Goal: Register for event/course

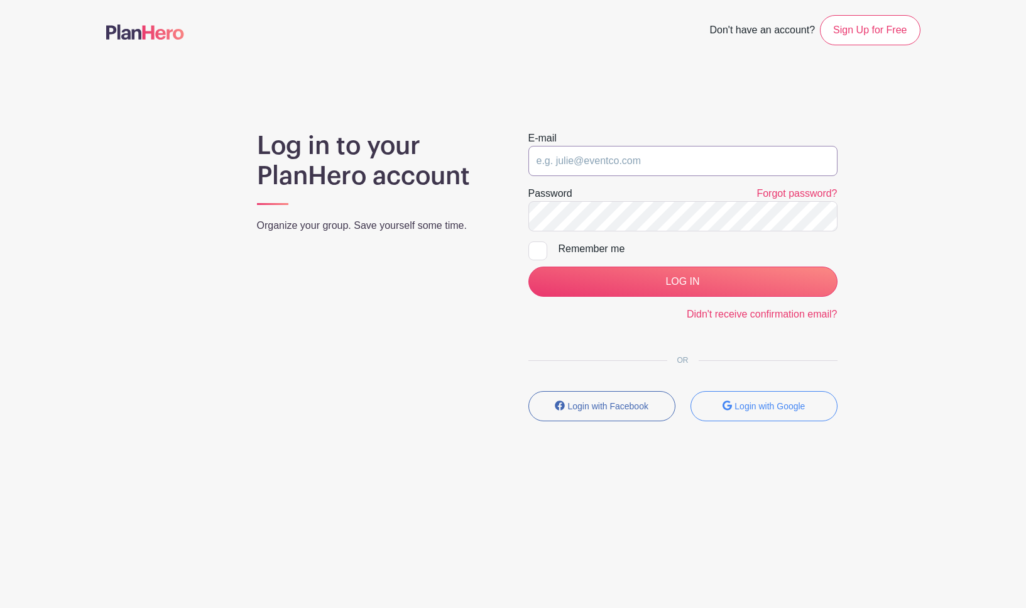
type input "nicosonp@gmail.com"
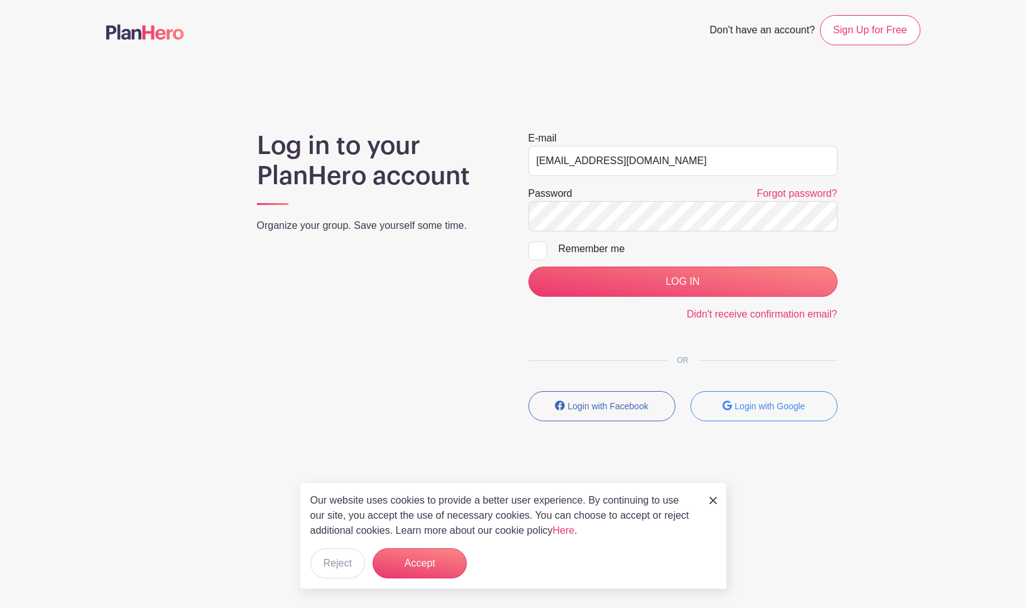
click at [537, 248] on div at bounding box center [537, 250] width 19 height 19
click at [537, 248] on input "Remember me" at bounding box center [532, 245] width 8 height 8
checkbox input "true"
click at [694, 291] on input "LOG IN" at bounding box center [682, 281] width 309 height 30
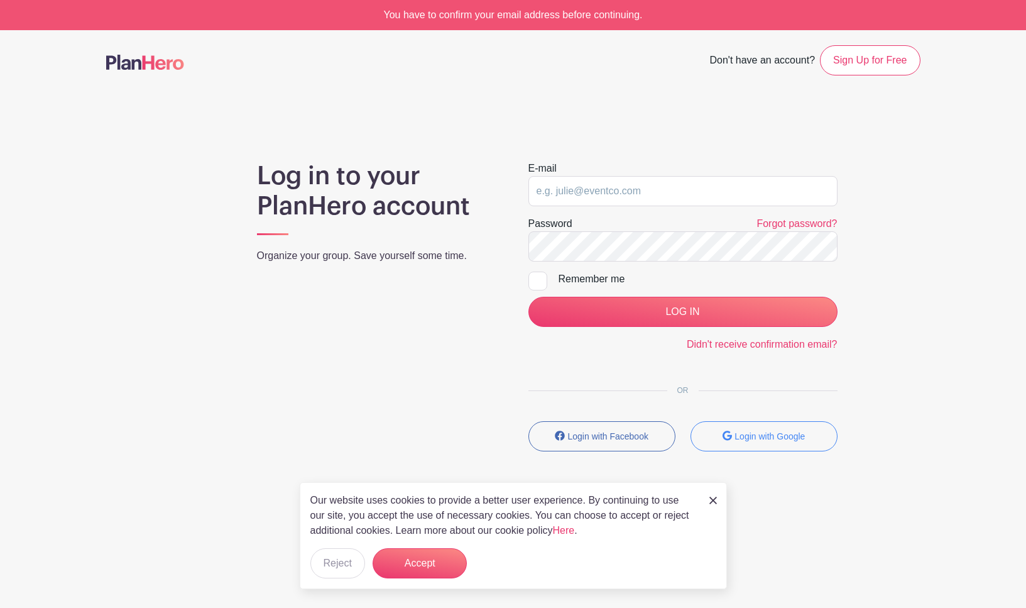
click at [424, 567] on button "Accept" at bounding box center [420, 563] width 94 height 30
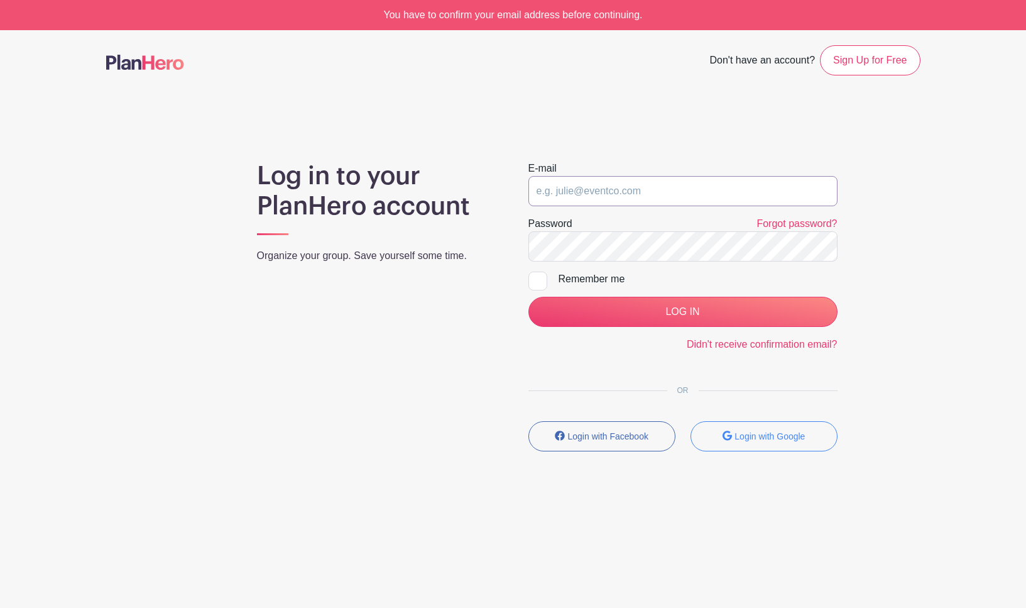
click at [595, 184] on input "email" at bounding box center [682, 191] width 309 height 30
type input "nicosonp@gmail.com"
click at [656, 376] on div "E-mail nicosonp@gmail.com Password Forgot password? Remember me LOG IN Didn't r…" at bounding box center [682, 311] width 339 height 300
click at [690, 314] on input "LOG IN" at bounding box center [682, 312] width 309 height 30
type input "[EMAIL_ADDRESS][DOMAIN_NAME]"
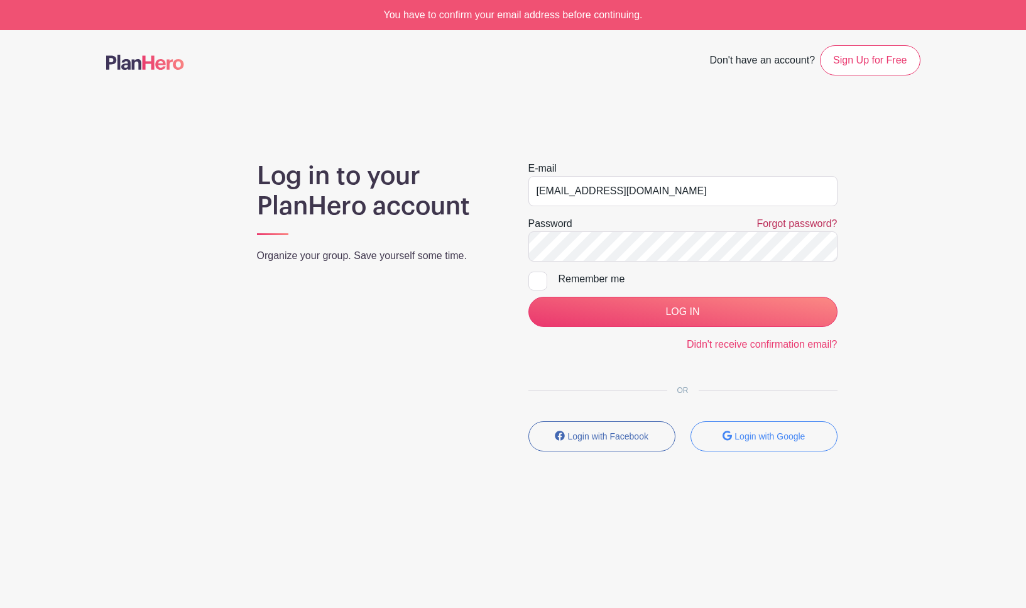
click at [772, 225] on link "Forgot password?" at bounding box center [796, 223] width 80 height 11
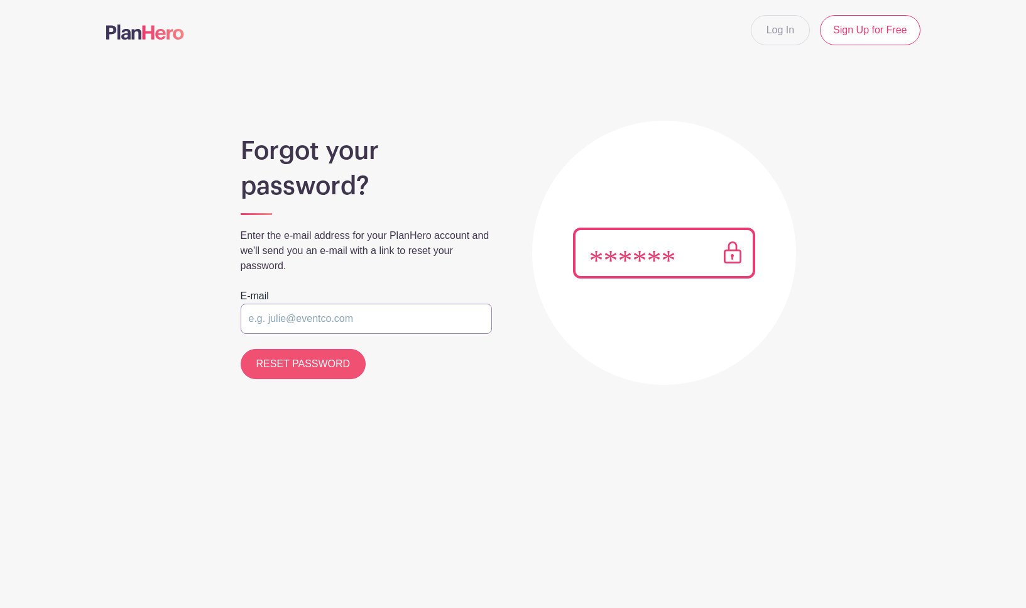
type input "[EMAIL_ADDRESS][DOMAIN_NAME]"
click at [325, 364] on input "RESET PASSWORD" at bounding box center [304, 364] width 126 height 30
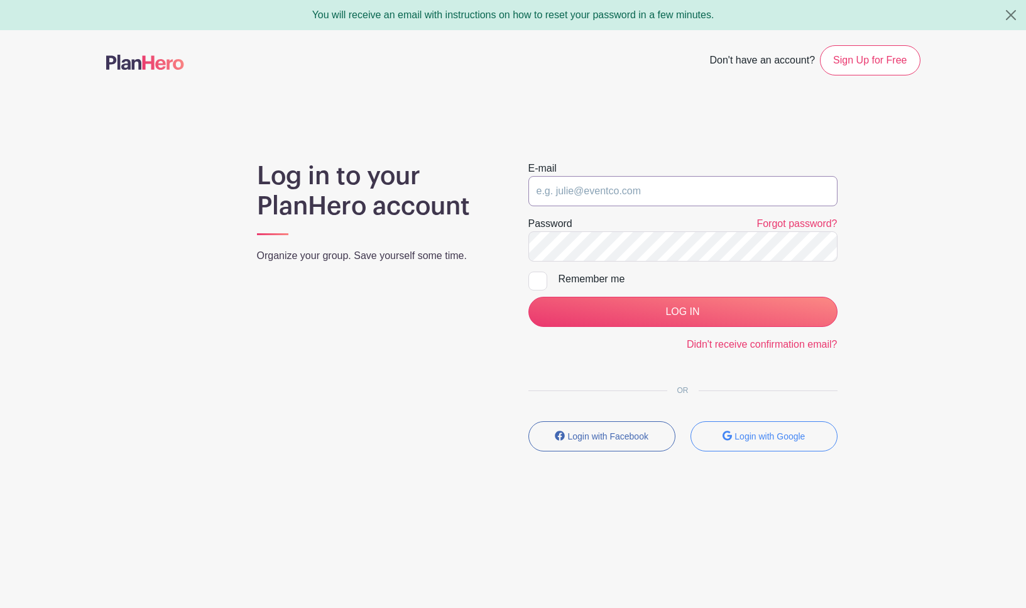
type input "nicosonp@gmail.com"
click at [682, 312] on input "LOG IN" at bounding box center [682, 312] width 309 height 30
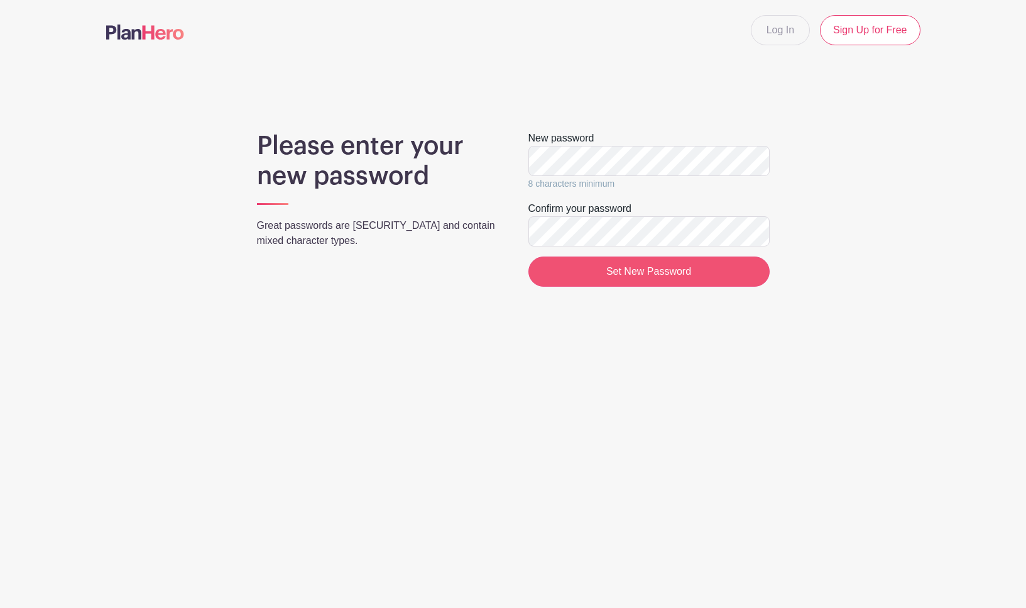
click at [640, 271] on input "Set New Password" at bounding box center [648, 271] width 241 height 30
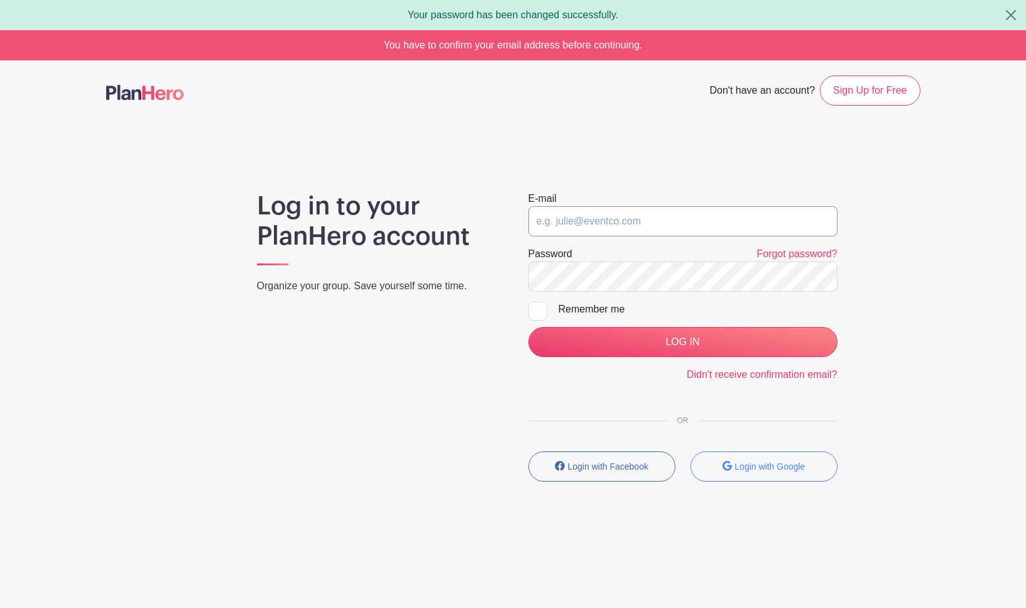
type input "[EMAIL_ADDRESS][DOMAIN_NAME]"
click at [684, 344] on input "LOG IN" at bounding box center [682, 342] width 309 height 30
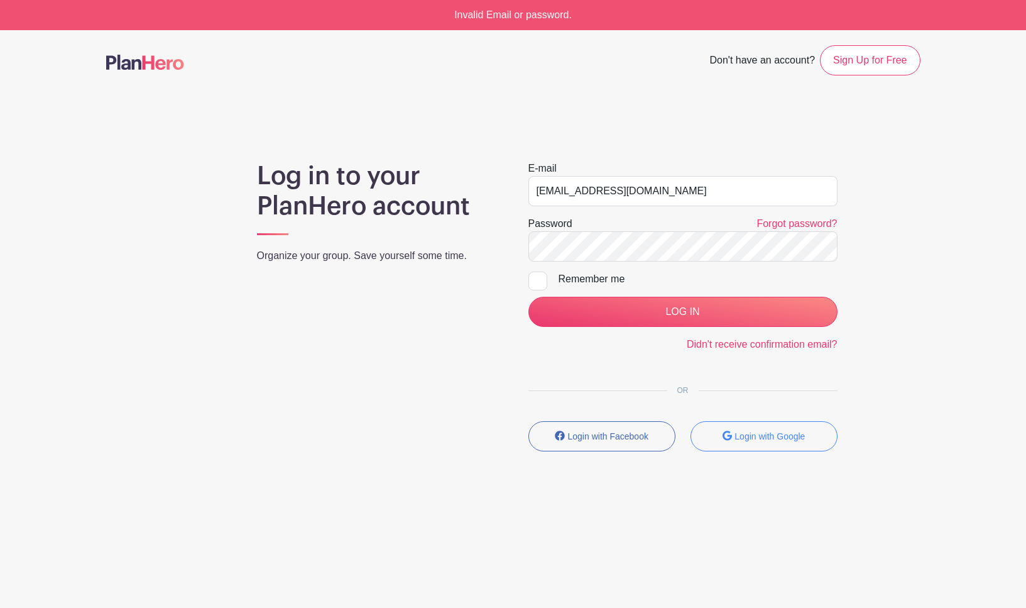
click at [761, 276] on div "Remember me" at bounding box center [698, 278] width 279 height 15
click at [537, 276] on input "Remember me" at bounding box center [532, 275] width 8 height 8
checkbox input "true"
click at [663, 320] on input "LOG IN" at bounding box center [682, 312] width 309 height 30
type input "nicosonp@gmail.com"
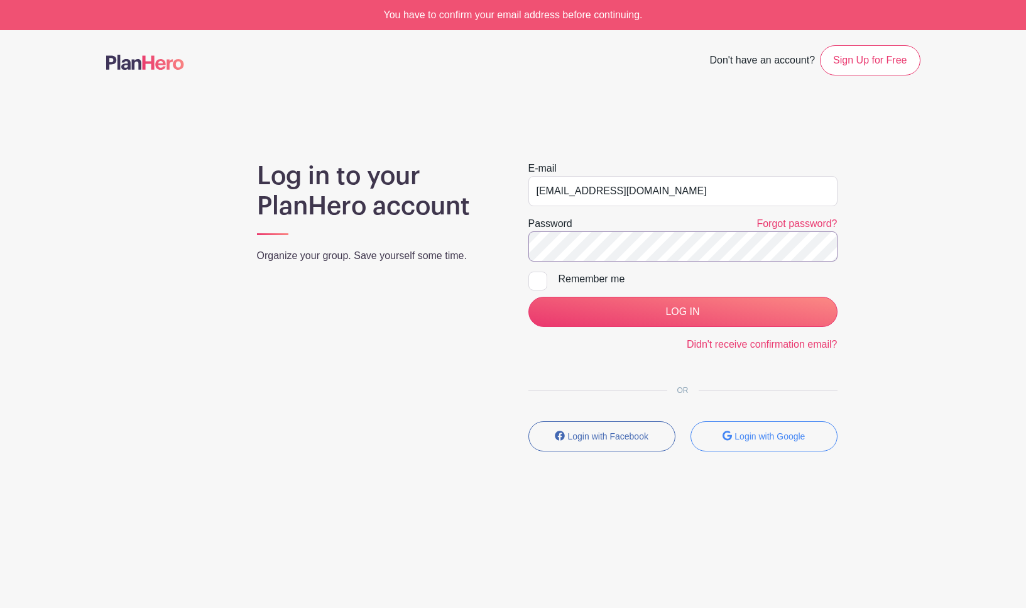
click at [442, 215] on div "Log in to your PlanHero account Organize your group. Save yourself some time. E…" at bounding box center [513, 311] width 814 height 300
click at [692, 308] on input "LOG IN" at bounding box center [682, 312] width 309 height 30
click at [805, 226] on link "Forgot password?" at bounding box center [796, 223] width 80 height 11
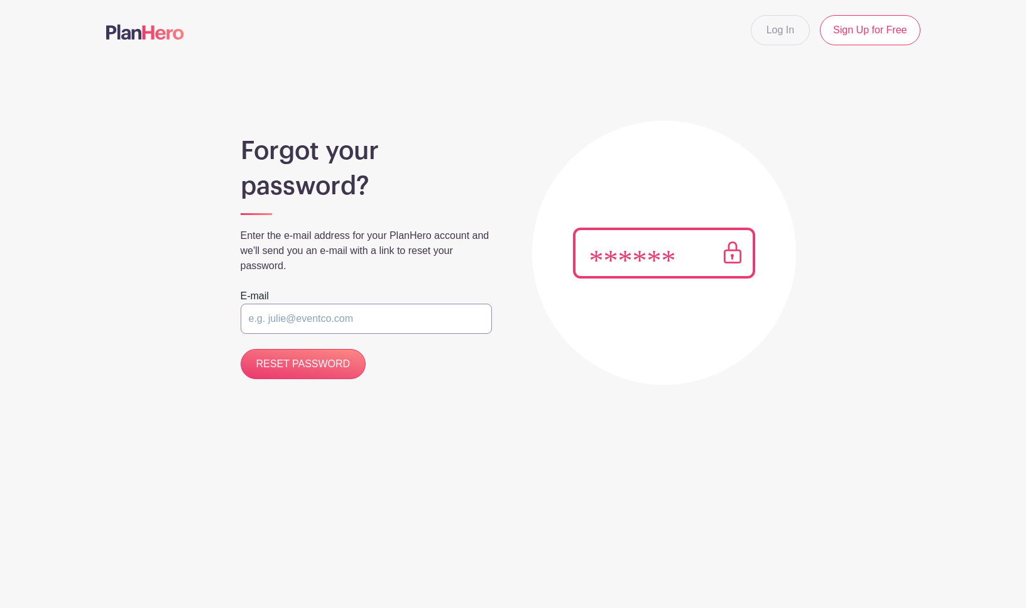
type input "[EMAIL_ADDRESS][DOMAIN_NAME]"
click at [295, 369] on input "RESET PASSWORD" at bounding box center [304, 364] width 126 height 30
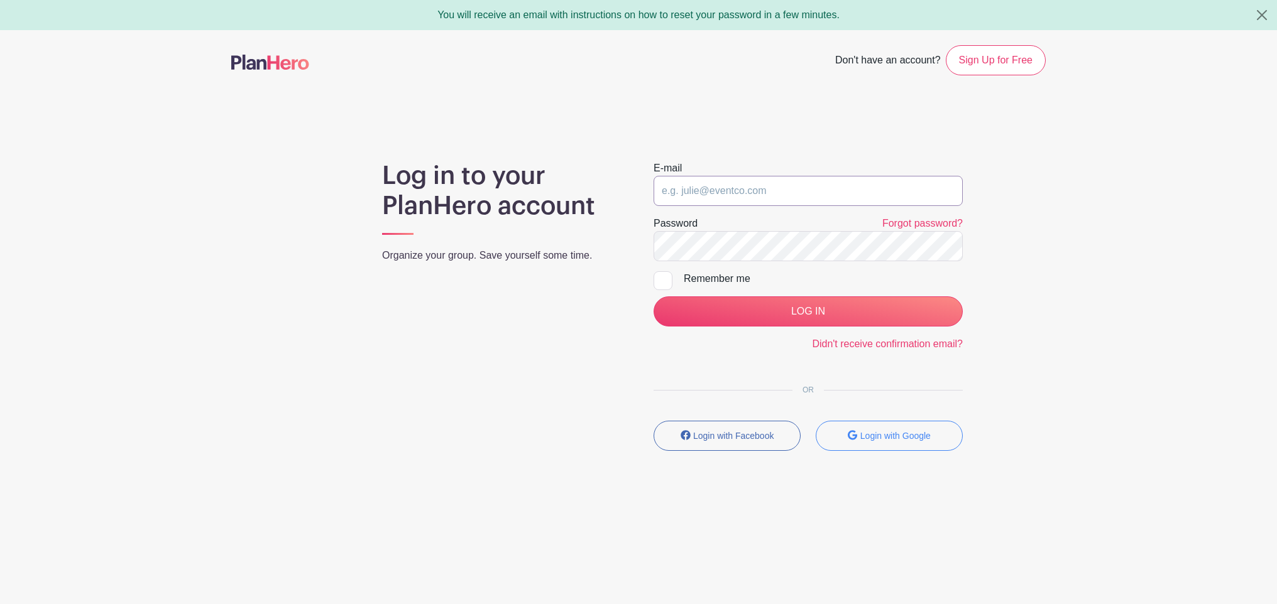
click at [724, 188] on input "email" at bounding box center [807, 191] width 309 height 30
click at [723, 192] on input "email" at bounding box center [807, 191] width 309 height 30
type input "nicosonp@gmail.com"
click at [805, 315] on input "LOG IN" at bounding box center [807, 312] width 309 height 30
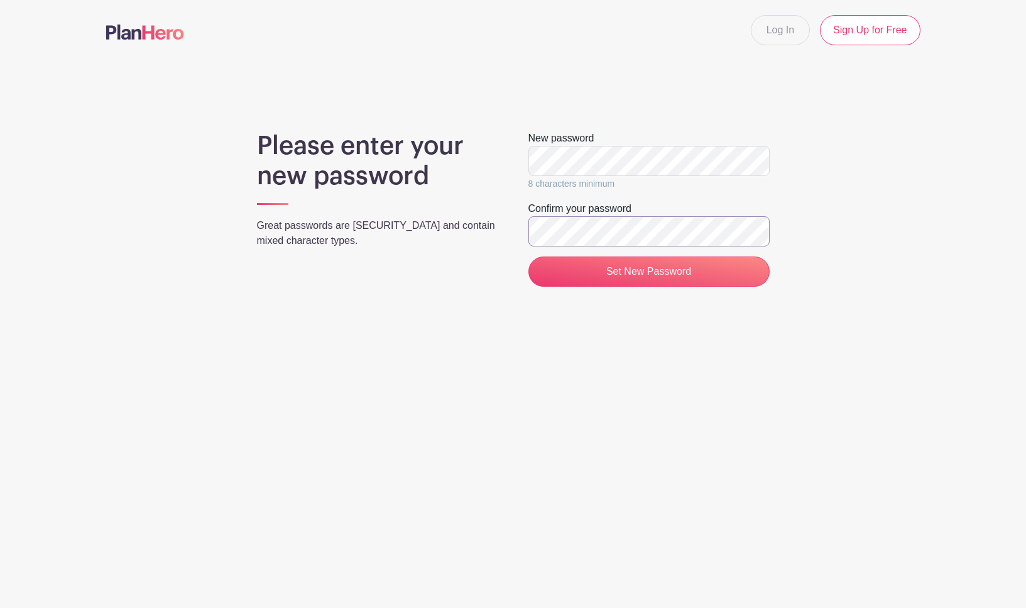
click at [494, 236] on div "Please enter your new password Great passwords are long and contain mixed chara…" at bounding box center [513, 214] width 814 height 166
click at [626, 272] on input "Set New Password" at bounding box center [648, 271] width 241 height 30
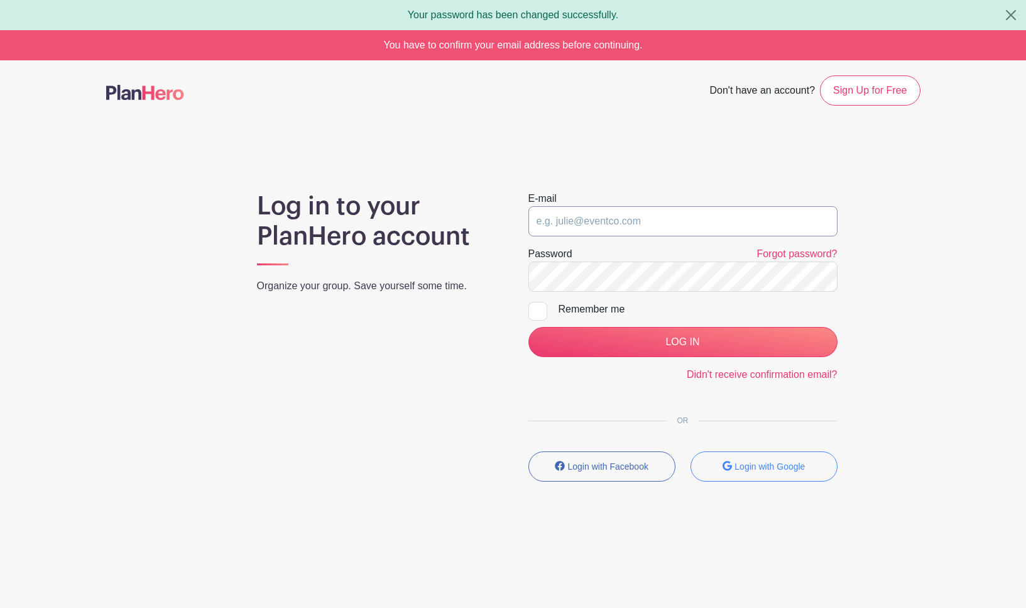
type input "nicosonp@gmail.com"
click at [677, 344] on input "LOG IN" at bounding box center [682, 342] width 309 height 30
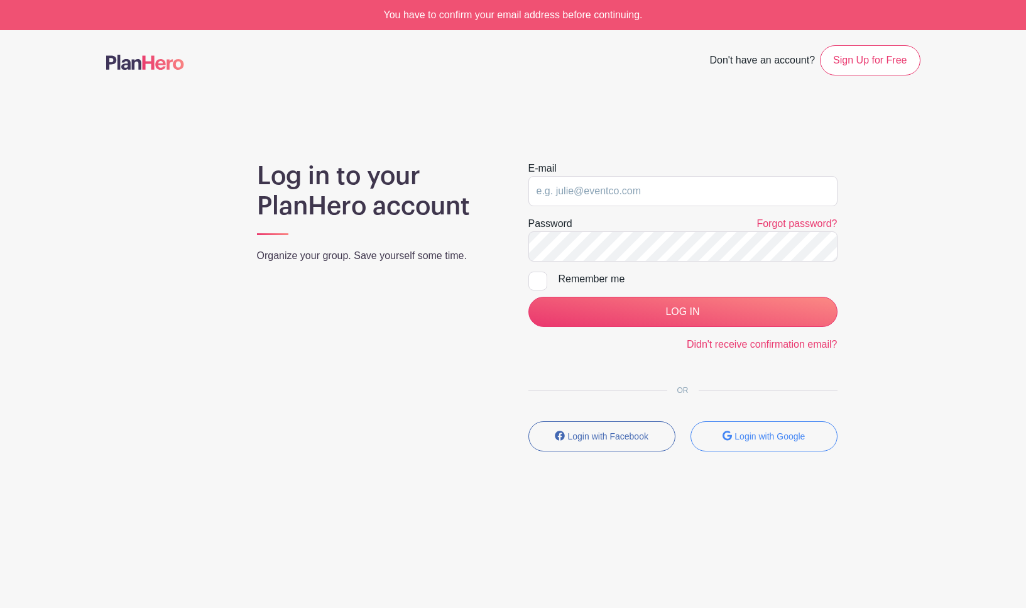
click at [685, 317] on input "LOG IN" at bounding box center [682, 312] width 309 height 30
click at [578, 197] on input "email" at bounding box center [682, 191] width 309 height 30
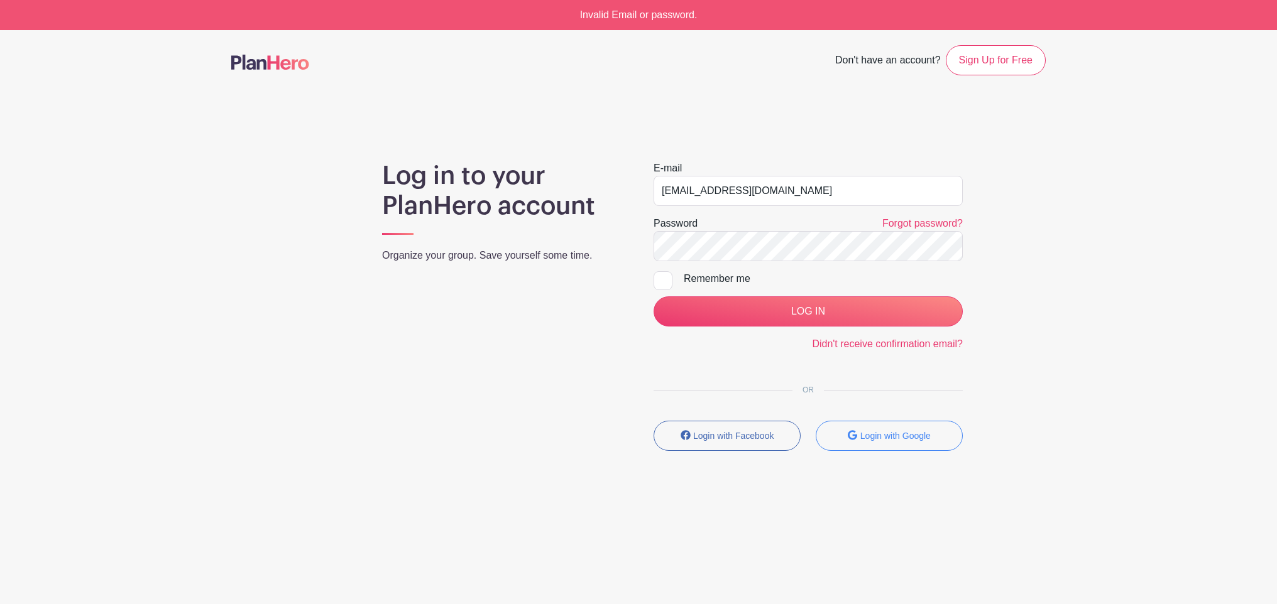
click at [459, 394] on div "Log in to your PlanHero account Organize your group. Save yourself some time." at bounding box center [502, 311] width 271 height 300
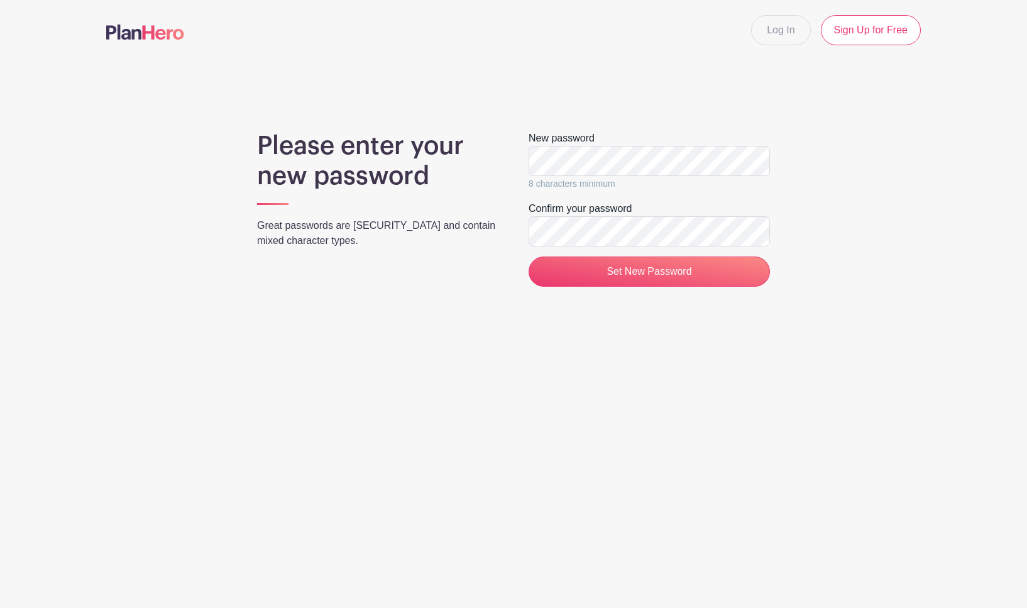
click at [506, 159] on div "Please enter your new password Great passwords are [SECURITY_DATA] and contain …" at bounding box center [513, 214] width 814 height 166
click at [652, 273] on input "Set New Password" at bounding box center [648, 271] width 241 height 30
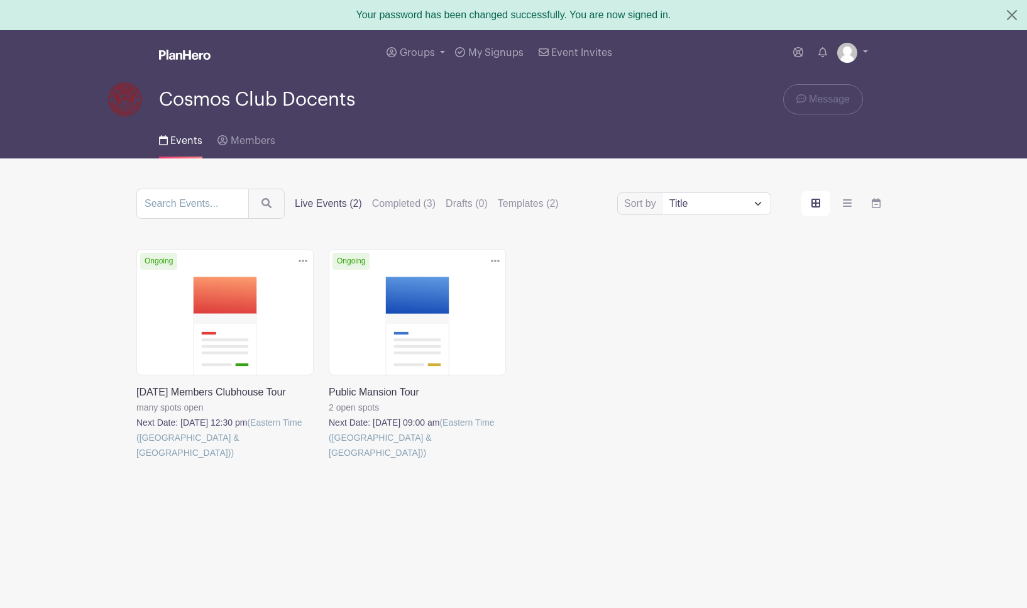
click at [329, 460] on link at bounding box center [329, 460] width 0 height 0
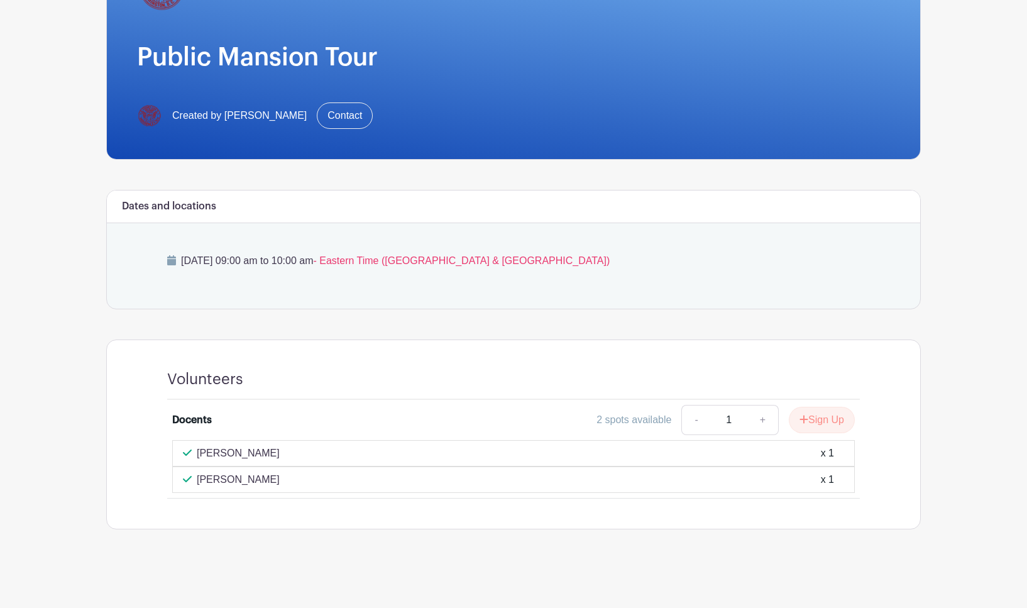
scroll to position [155, 0]
click at [831, 420] on button "Sign Up" at bounding box center [822, 420] width 66 height 26
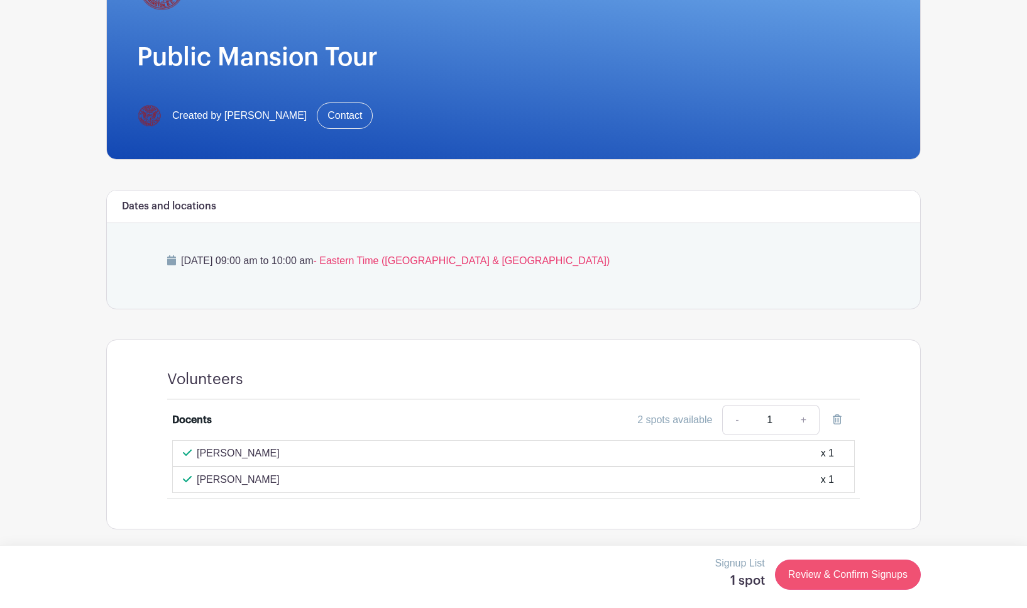
click at [855, 576] on link "Review & Confirm Signups" at bounding box center [848, 574] width 146 height 30
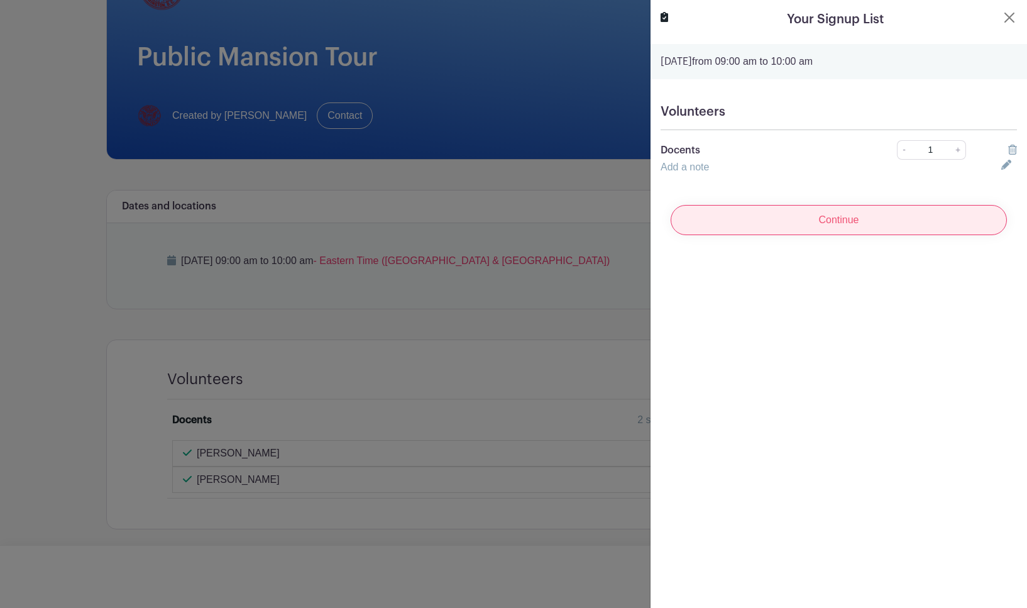
click at [832, 225] on input "Continue" at bounding box center [838, 220] width 336 height 30
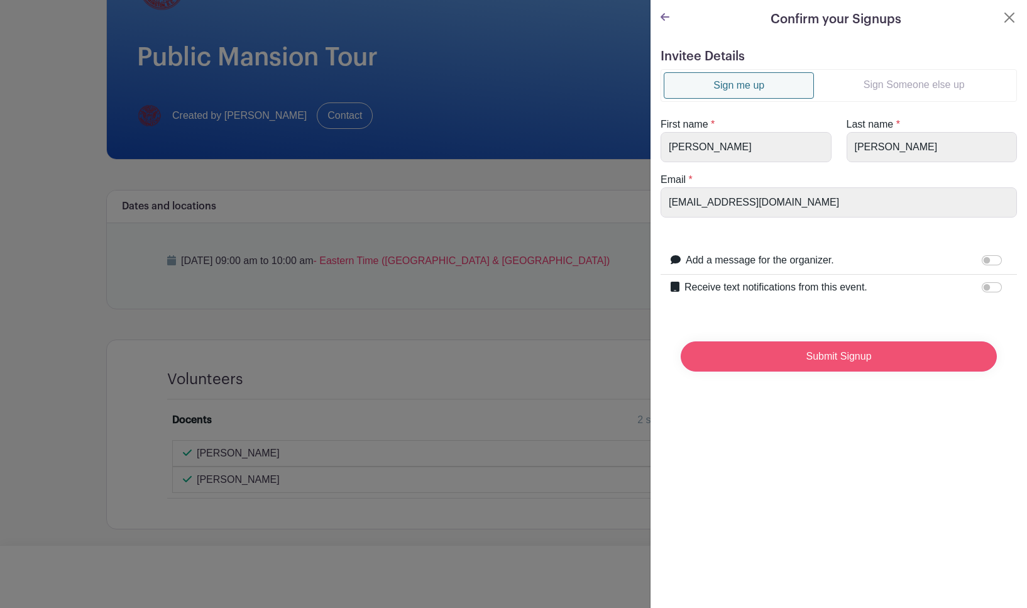
click at [854, 357] on input "Submit Signup" at bounding box center [838, 356] width 316 height 30
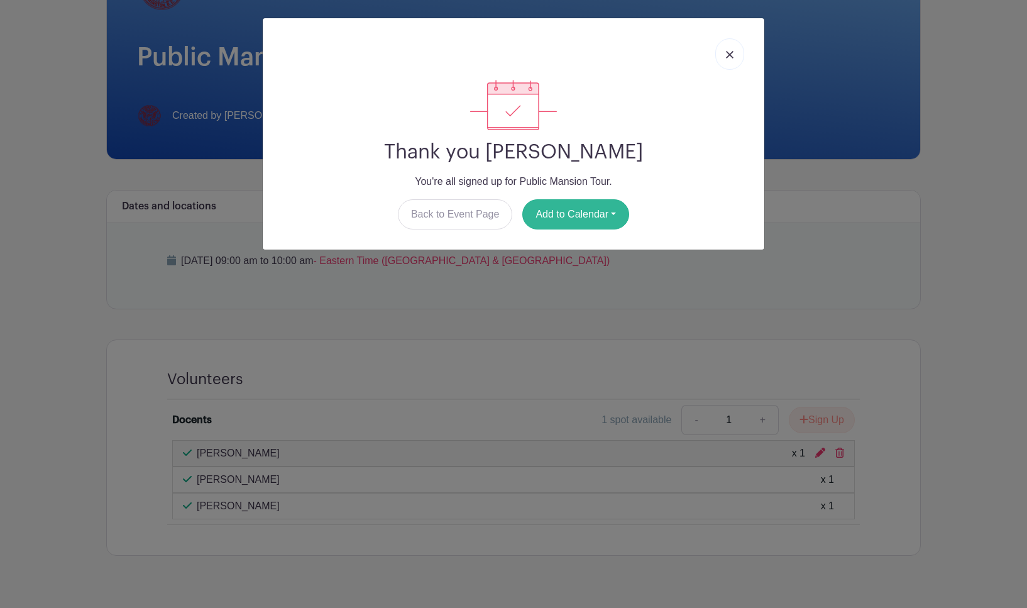
click at [599, 214] on button "Add to Calendar" at bounding box center [575, 214] width 107 height 30
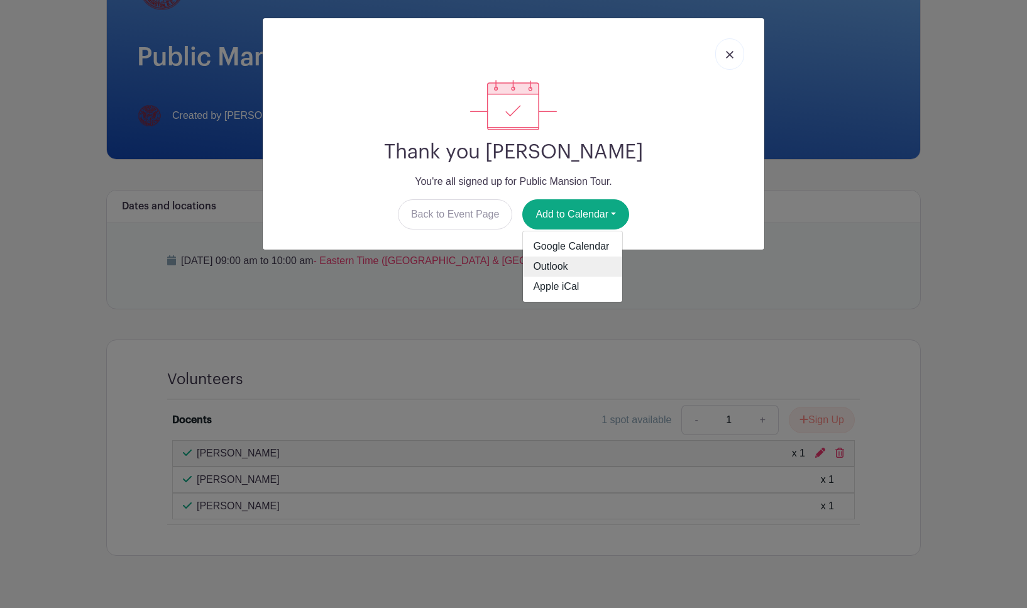
click at [582, 263] on link "Outlook" at bounding box center [572, 266] width 99 height 20
click at [734, 52] on link at bounding box center [729, 53] width 29 height 31
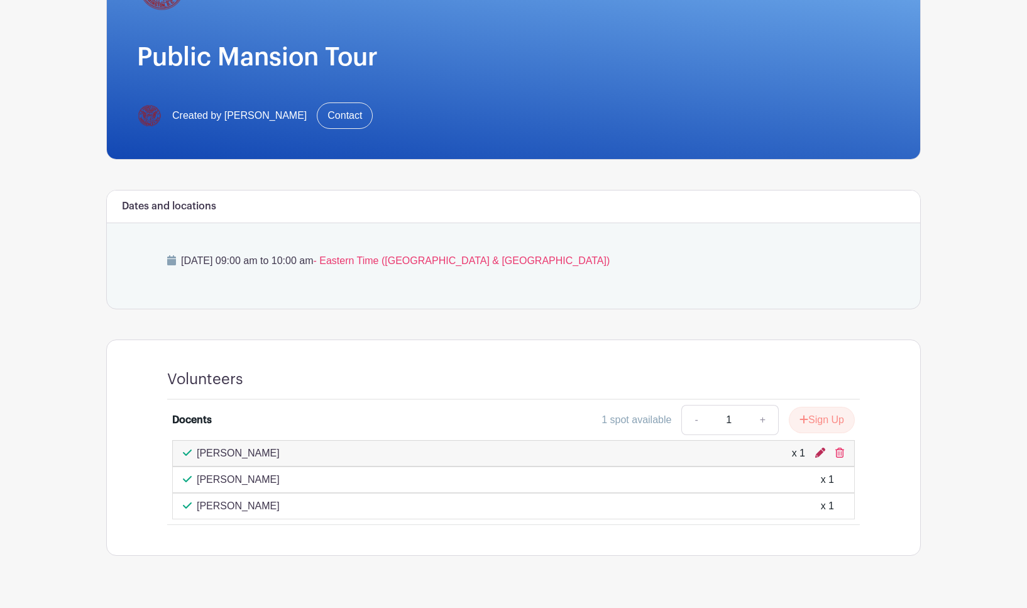
click at [819, 452] on icon at bounding box center [820, 452] width 10 height 10
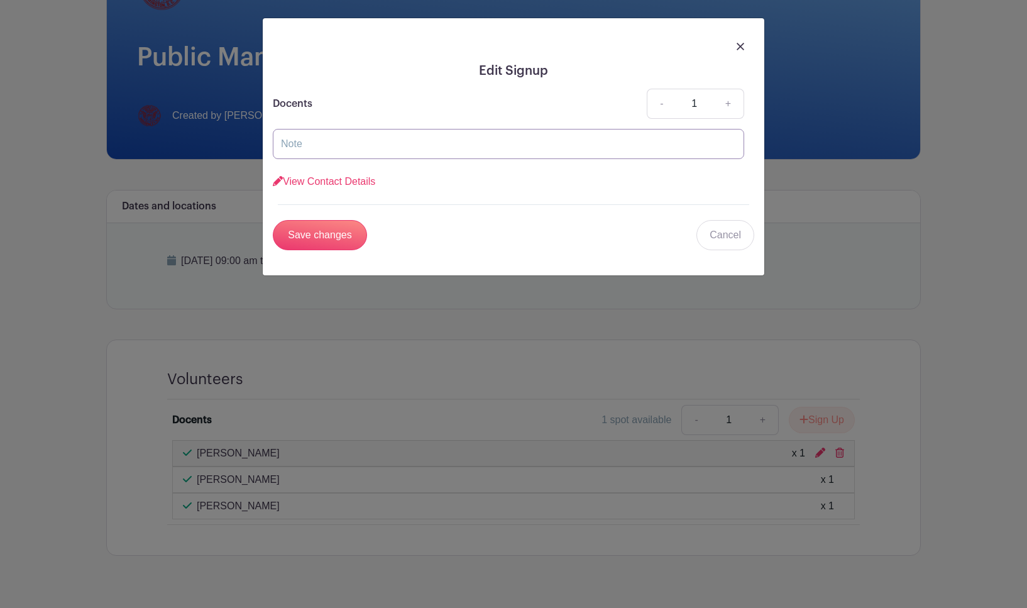
click at [344, 155] on input "text" at bounding box center [508, 144] width 471 height 30
type input "I will be inviting a friend to attend. Last time she had to cancel at the last …"
click at [312, 231] on input "Save changes" at bounding box center [320, 235] width 94 height 30
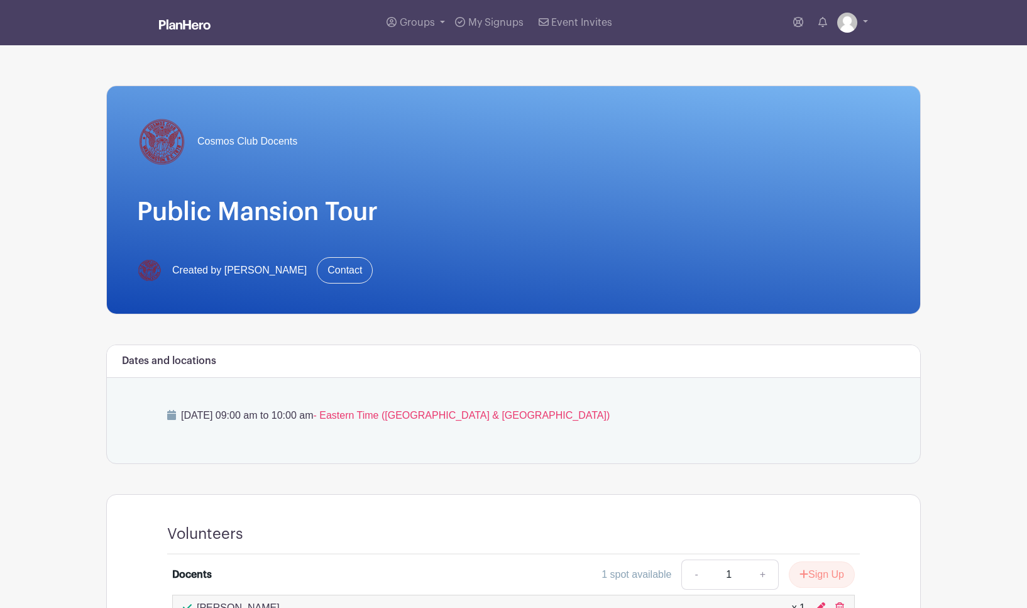
scroll to position [0, 0]
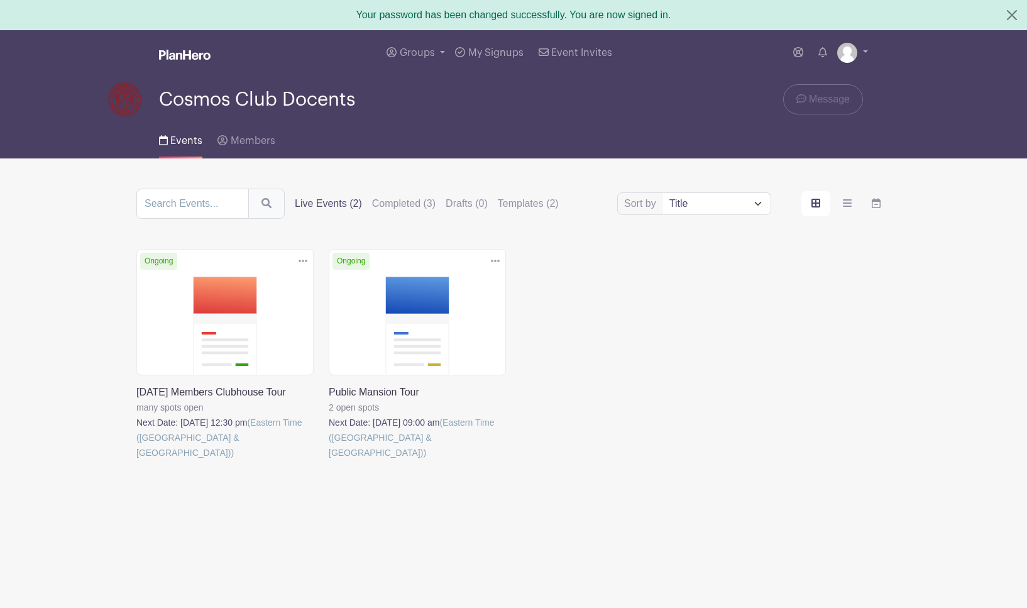
click at [271, 205] on icon "submit" at bounding box center [266, 203] width 10 height 10
